Goal: Transaction & Acquisition: Purchase product/service

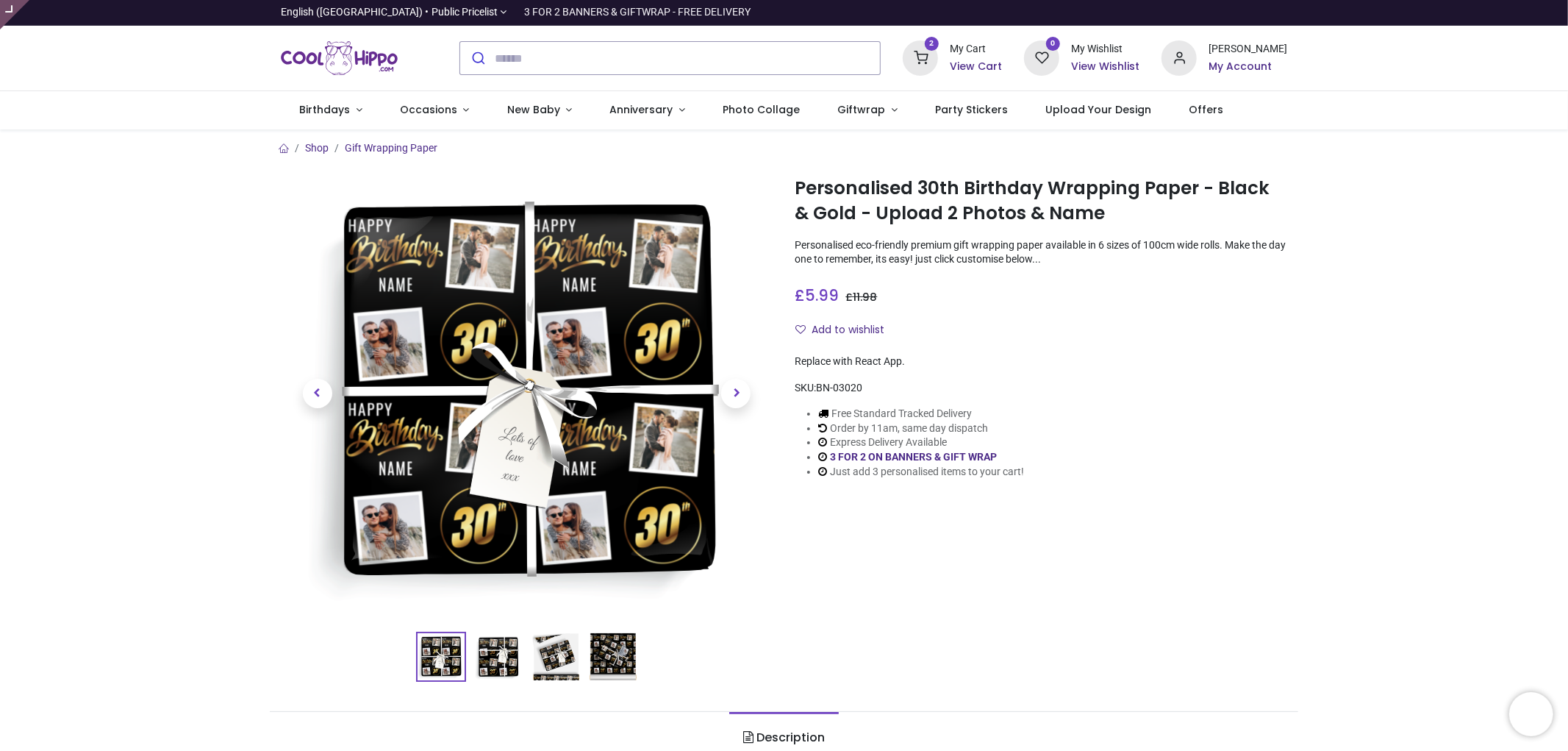
type input "**********"
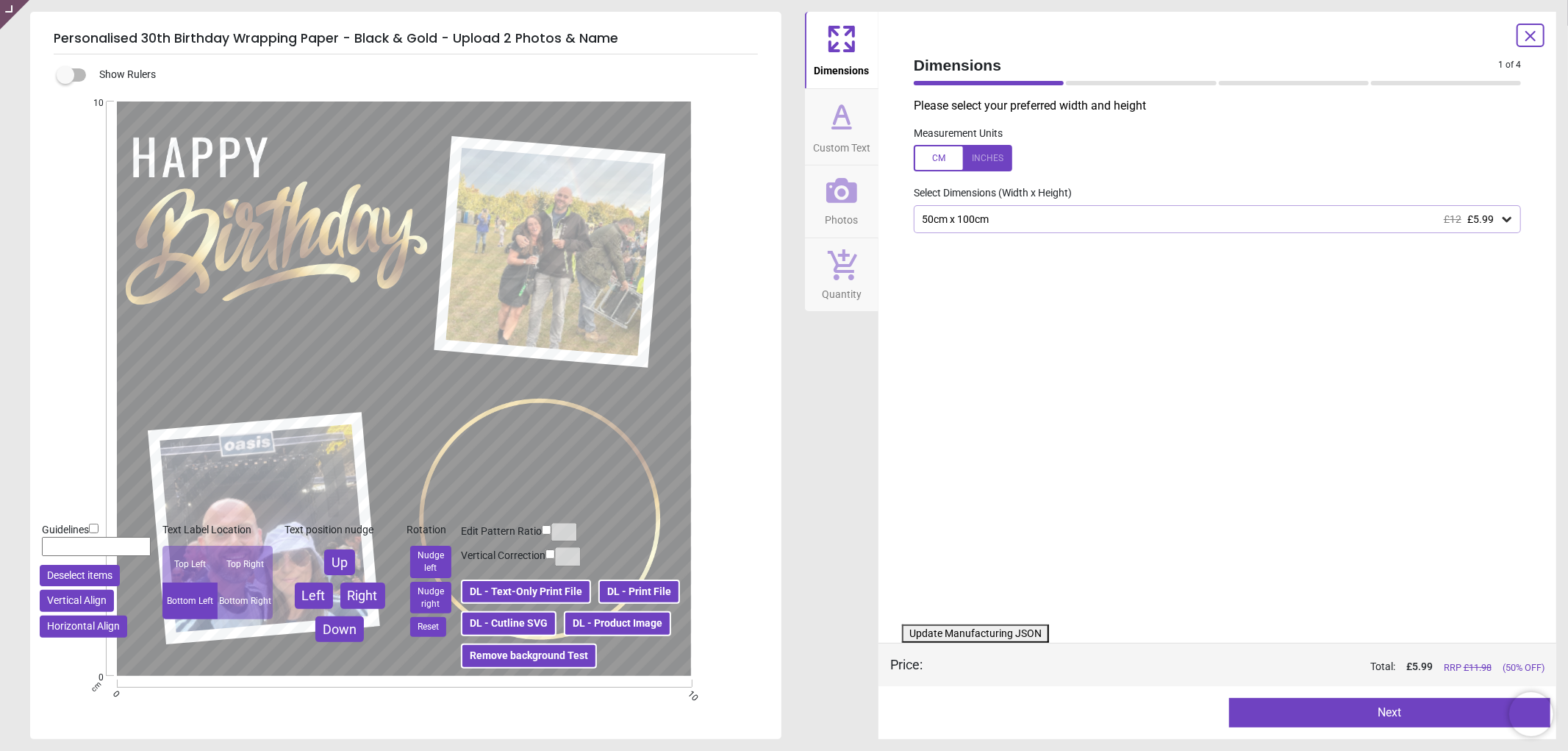
click at [629, 630] on button "DL - Product Image" at bounding box center [618, 624] width 108 height 25
